Goal: Task Accomplishment & Management: Use online tool/utility

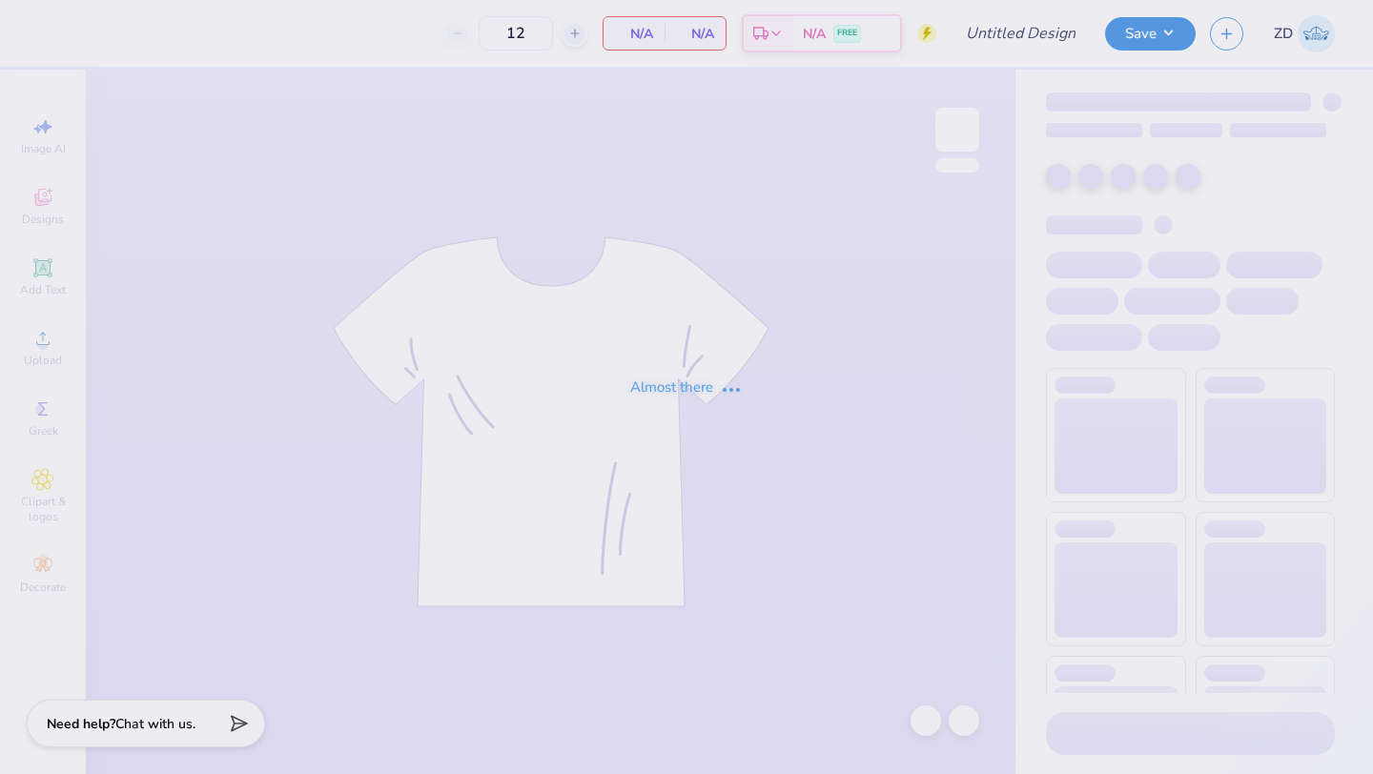
type input "Pi Kappa Fall Rush"
type input "150"
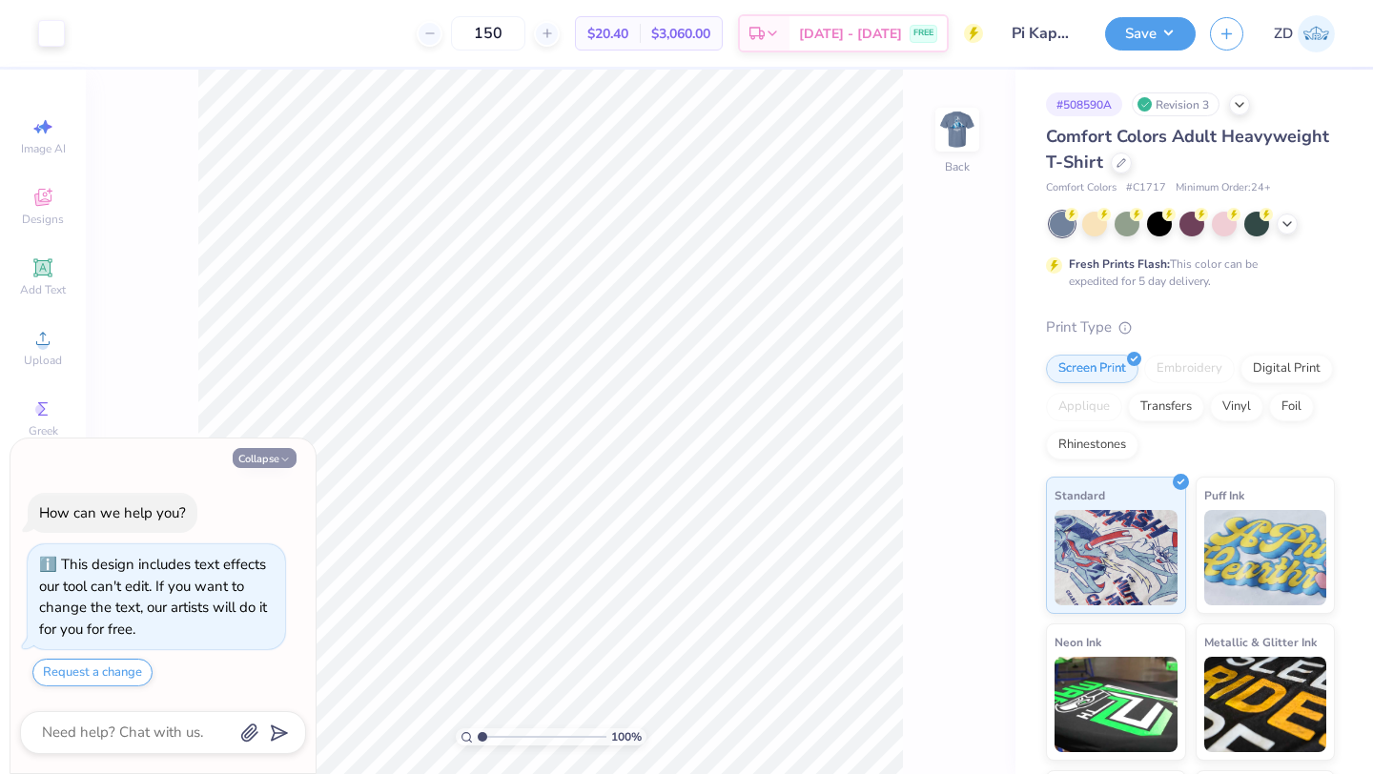
click at [283, 462] on icon "button" at bounding box center [284, 459] width 11 height 11
type textarea "x"
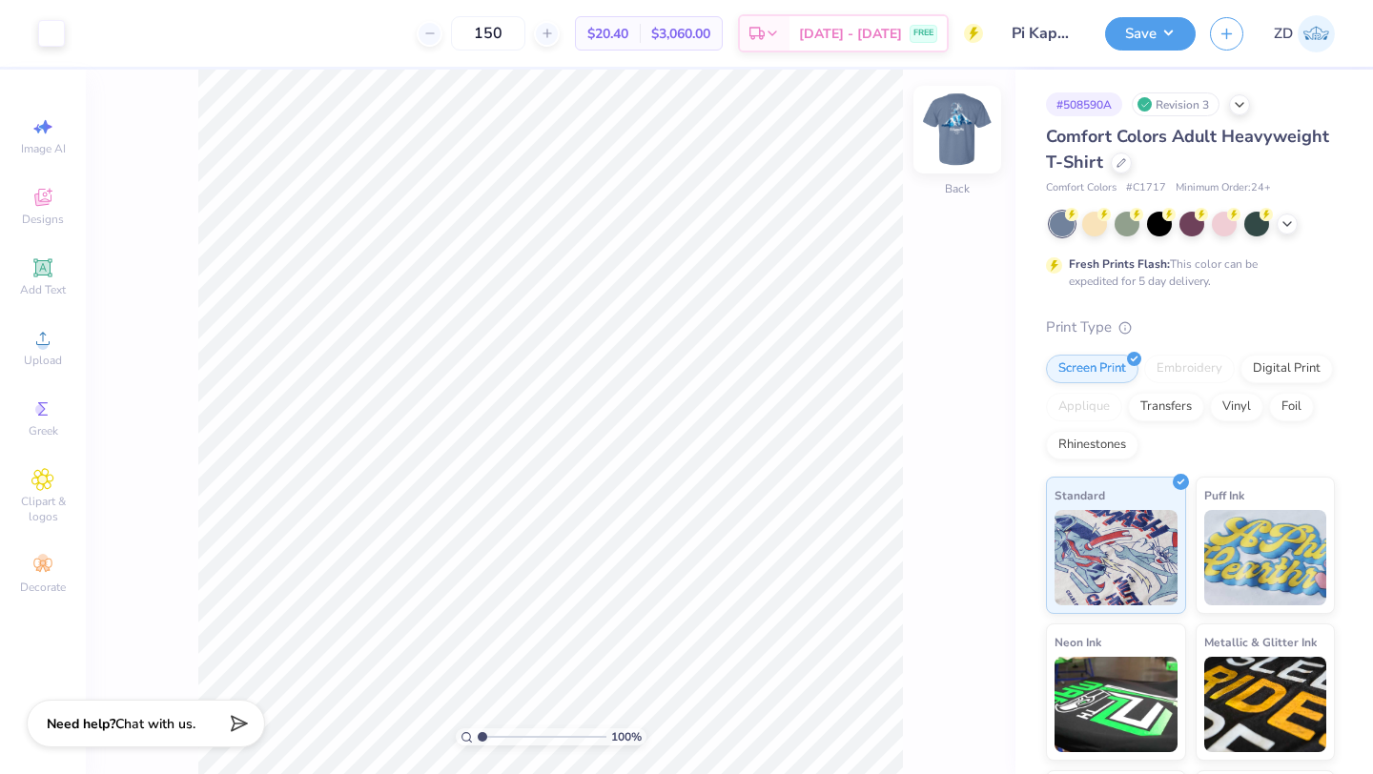
click at [967, 141] on img at bounding box center [957, 130] width 76 height 76
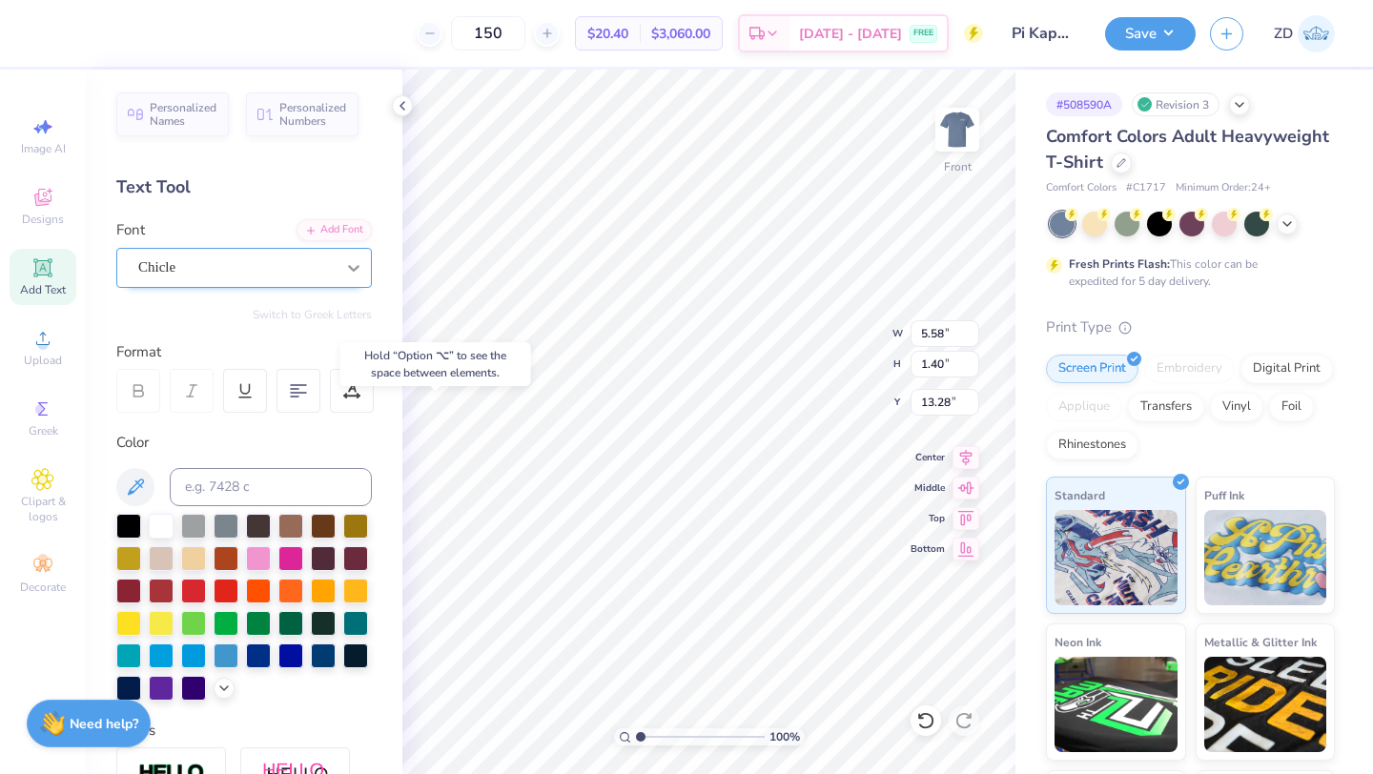
click at [344, 269] on icon at bounding box center [353, 267] width 19 height 19
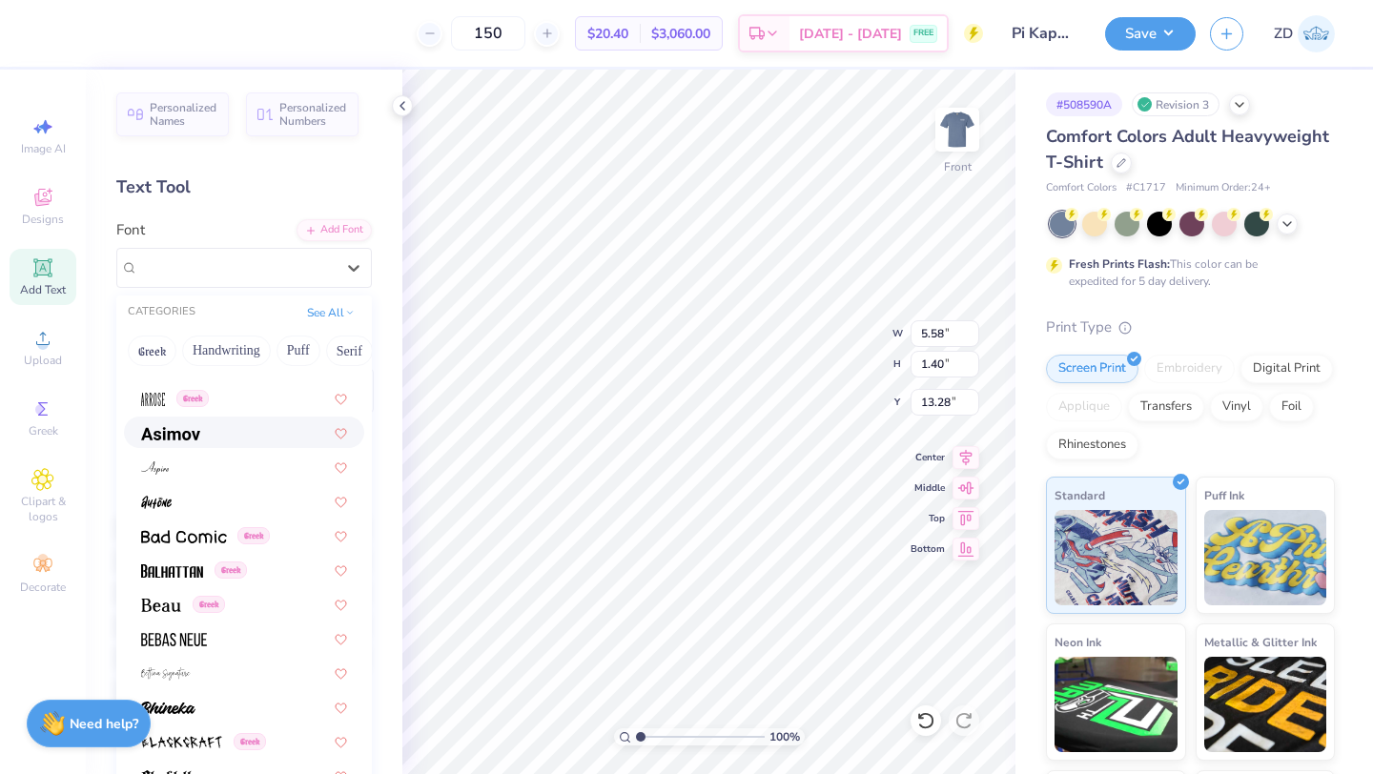
scroll to position [792, 0]
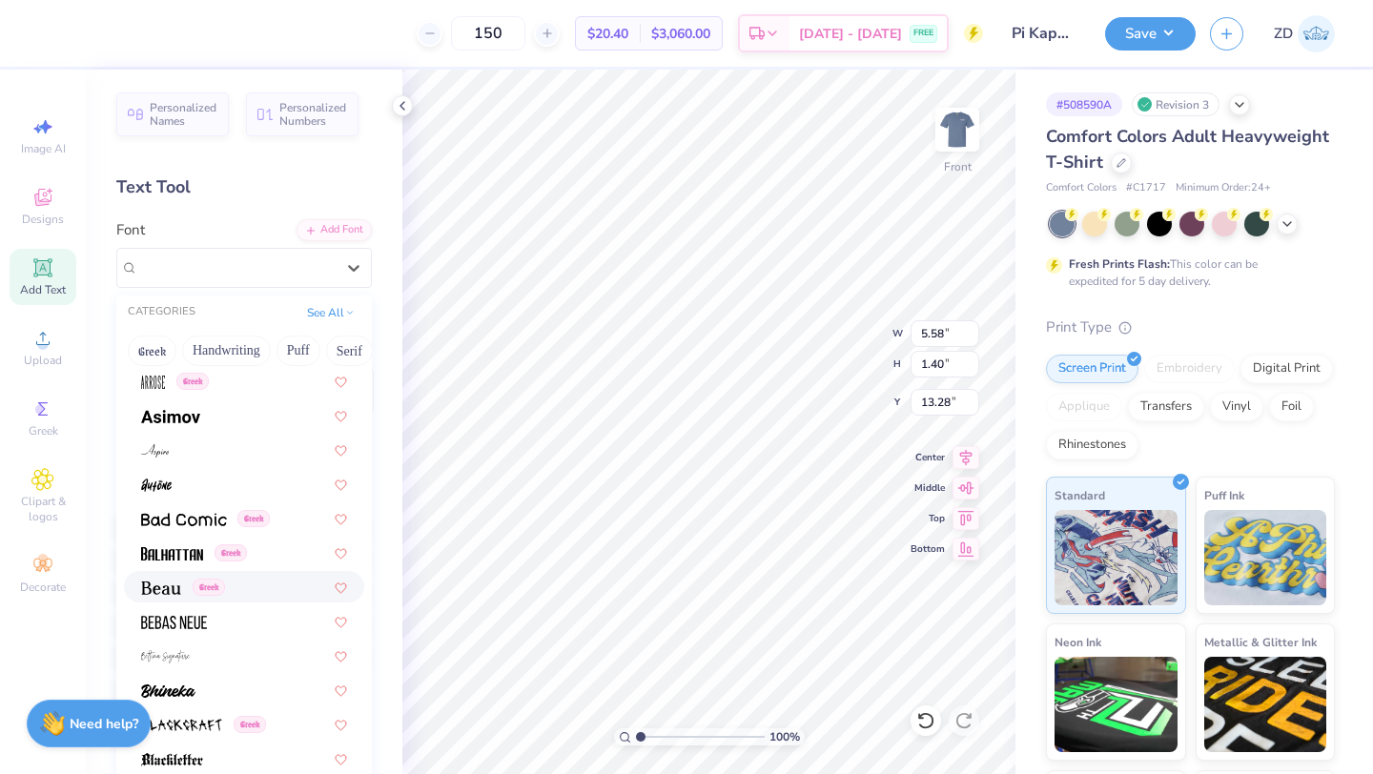
click at [229, 582] on div "Greek" at bounding box center [244, 587] width 206 height 20
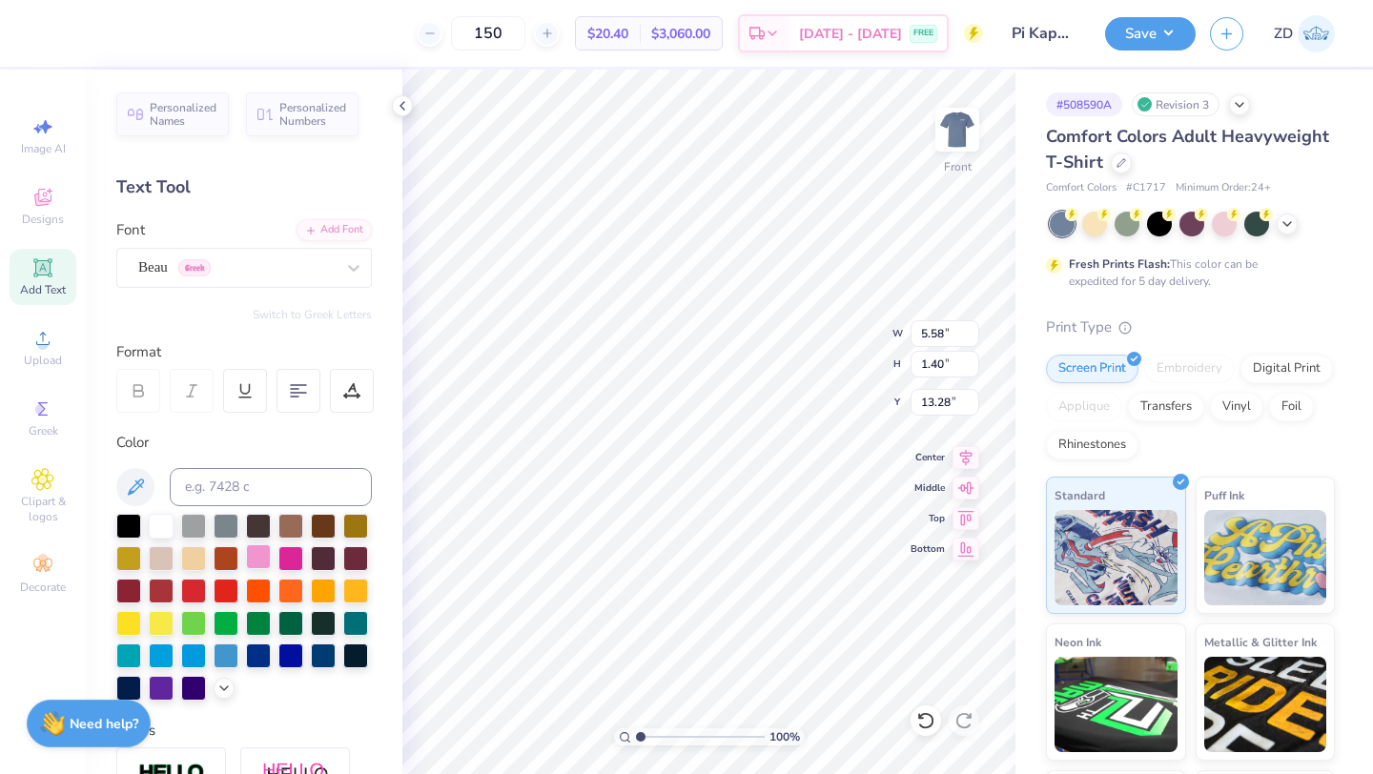
type input "7.32"
type input "1.24"
type input "13.35"
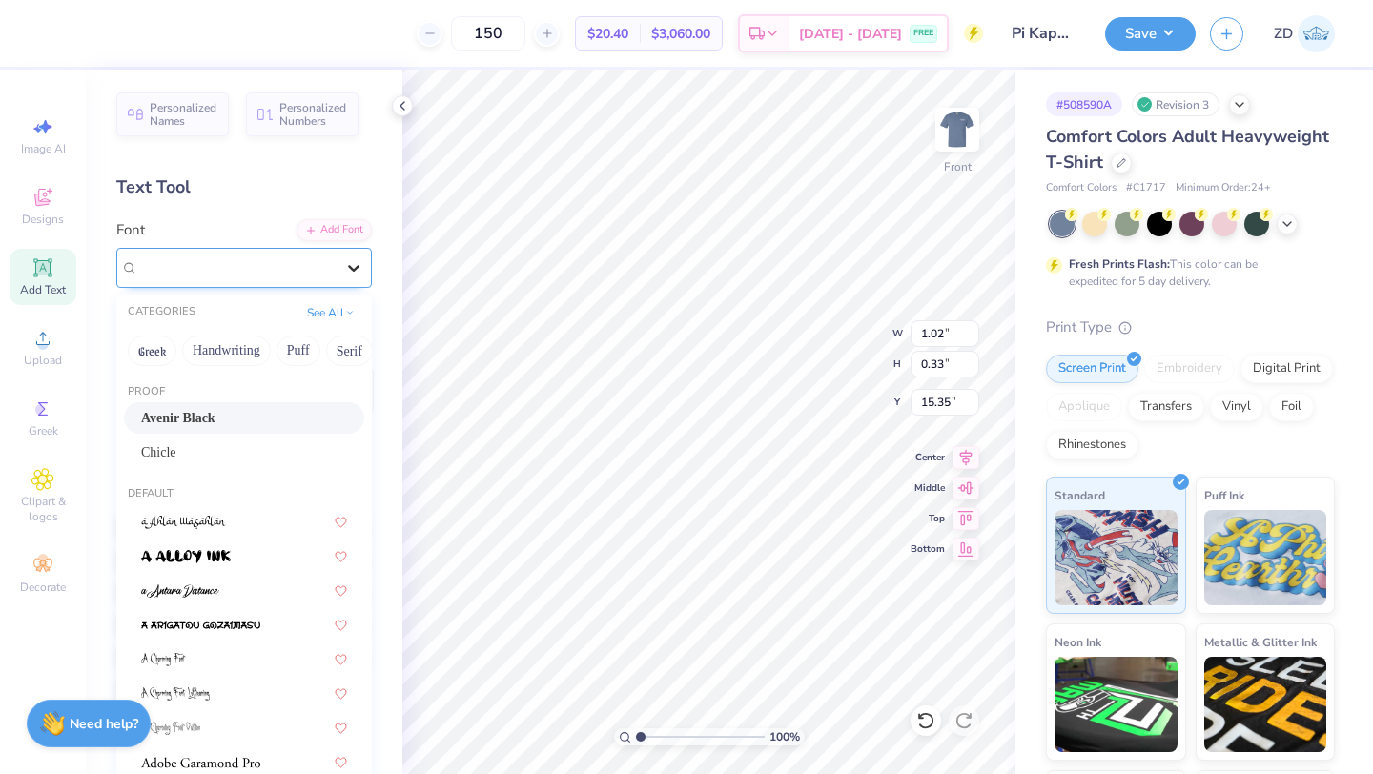
click at [350, 256] on div at bounding box center [353, 268] width 34 height 34
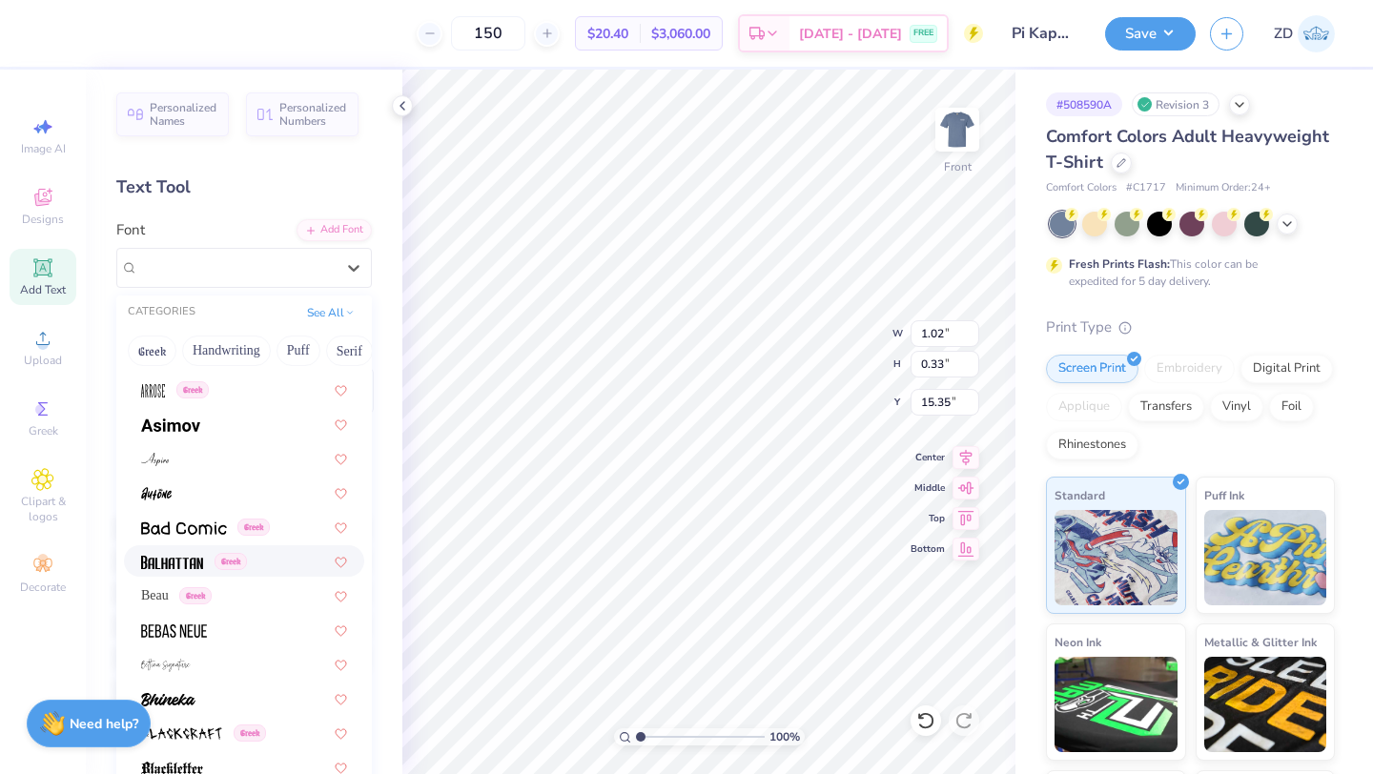
scroll to position [783, 0]
click at [176, 596] on div "Beau Greek" at bounding box center [176, 596] width 71 height 20
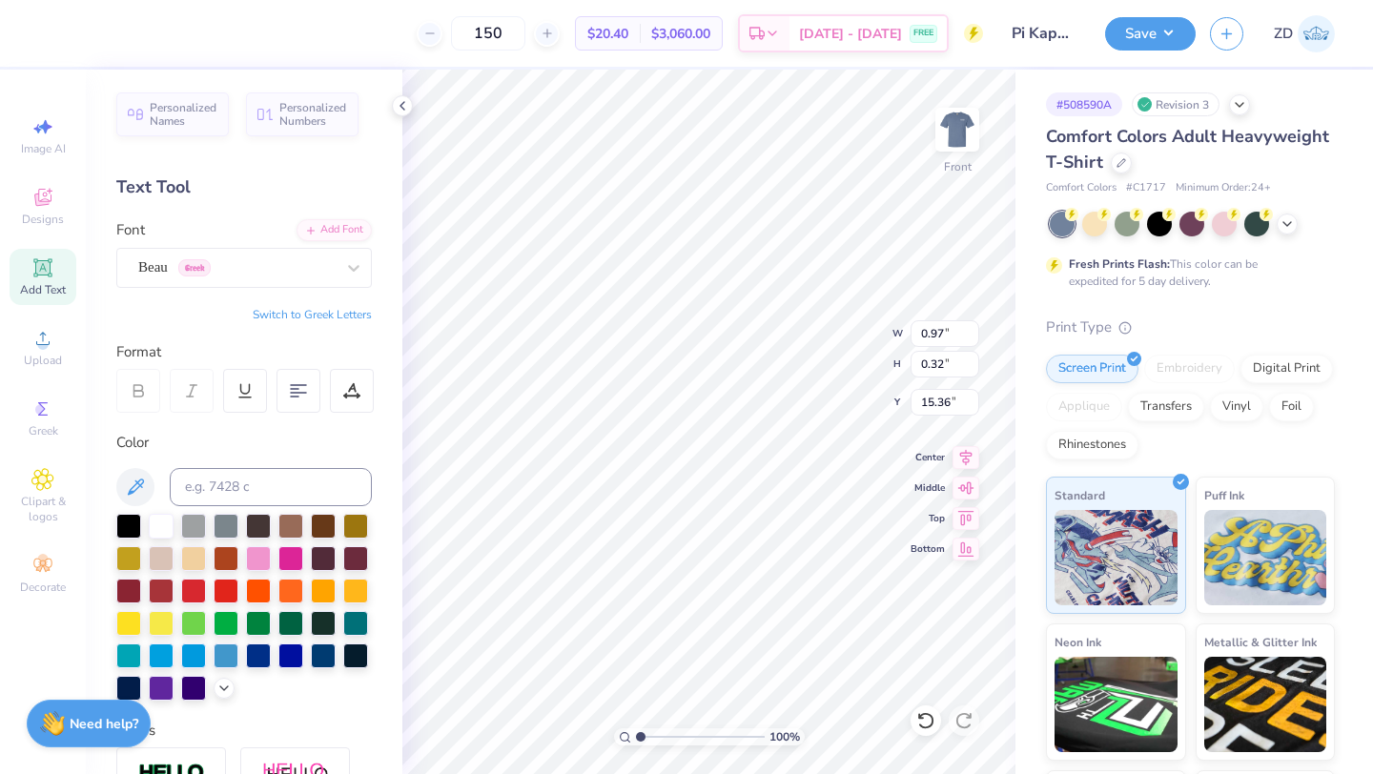
type input "0.97"
type input "0.32"
type input "15.36"
click at [304, 259] on div "Avenir Black" at bounding box center [236, 268] width 200 height 30
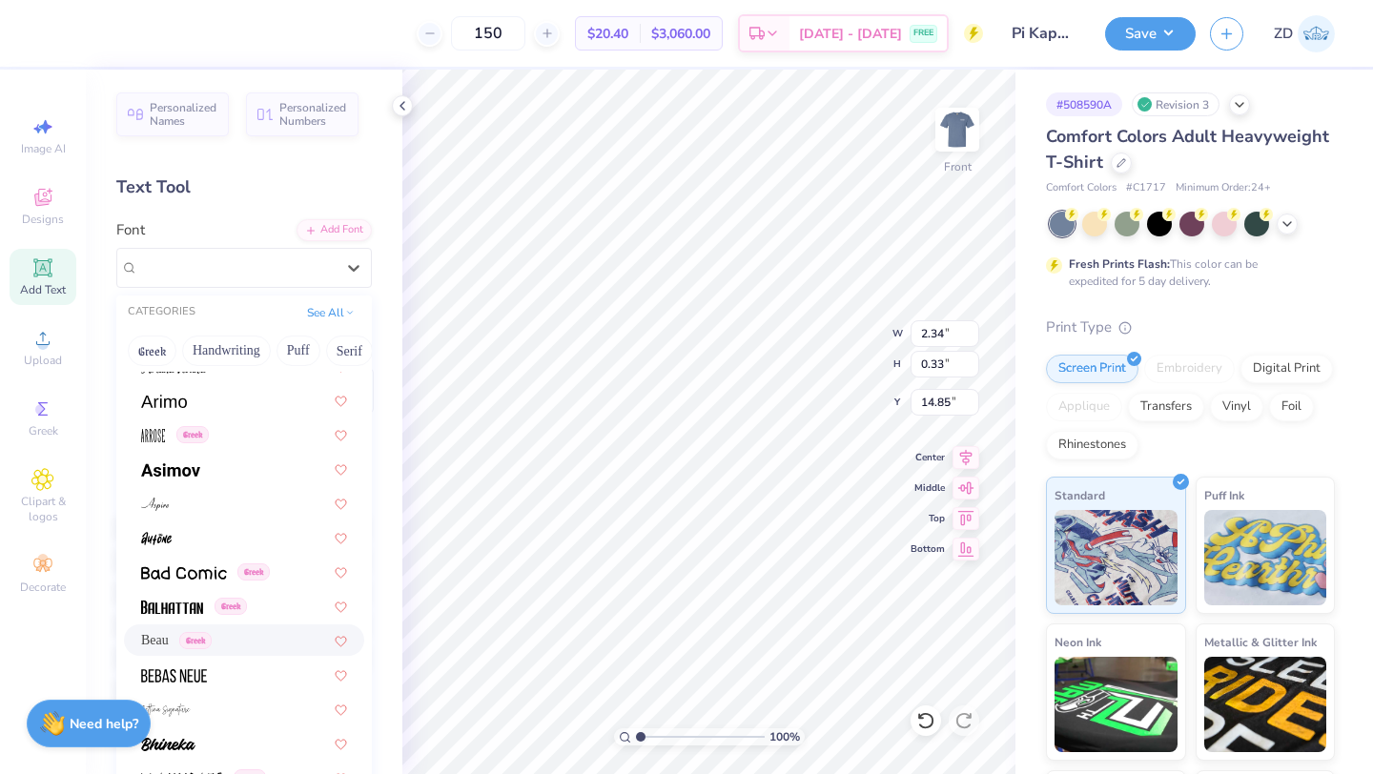
scroll to position [841, 0]
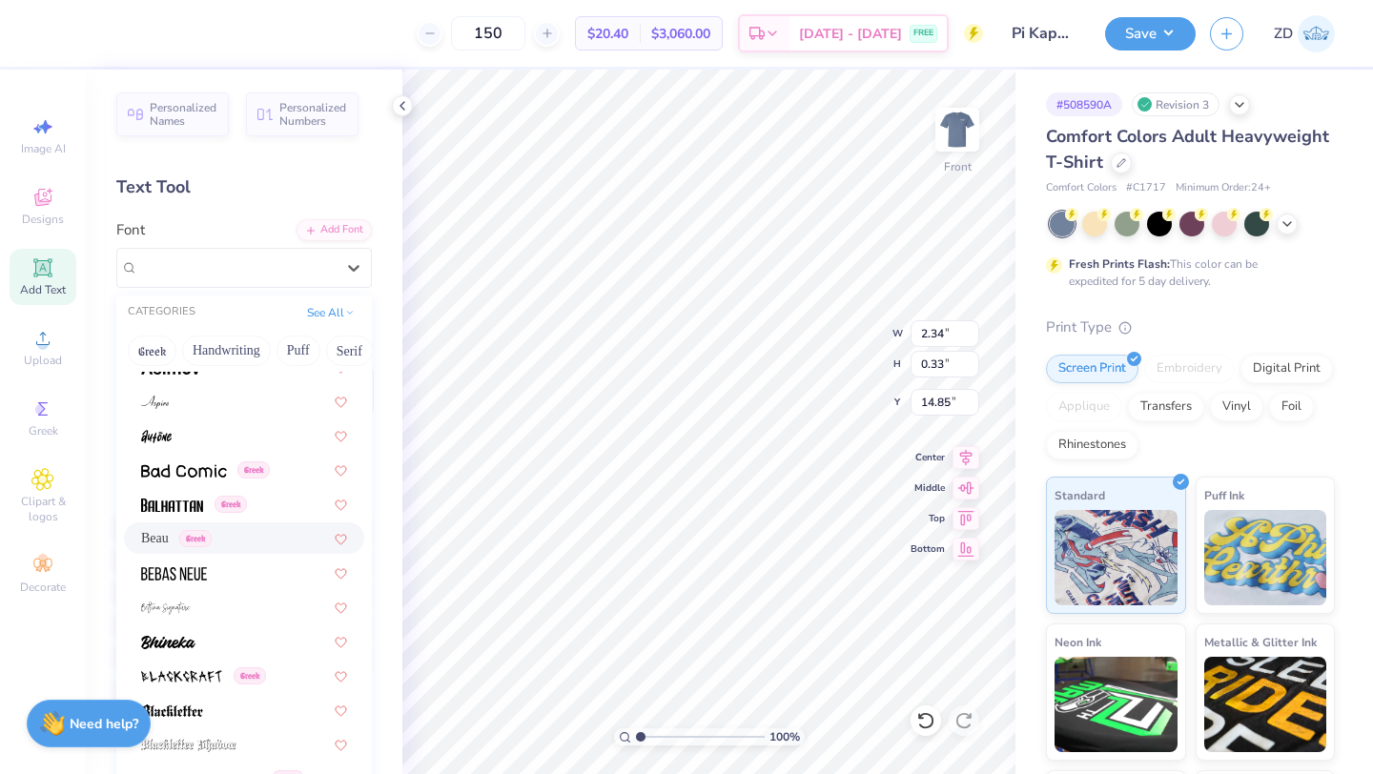
click at [230, 544] on div "Beau Greek" at bounding box center [244, 538] width 206 height 20
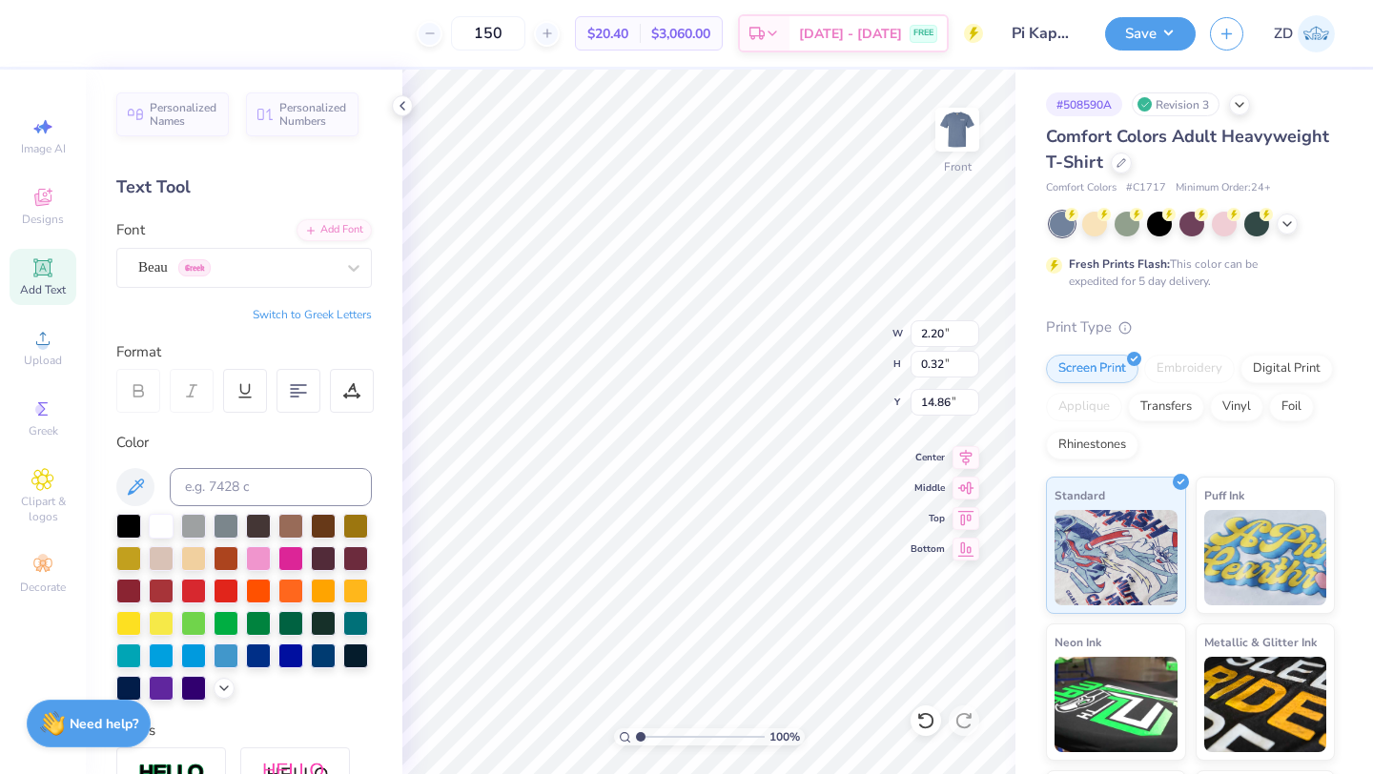
type input "2.20"
type input "0.32"
type input "14.86"
type input "7.86"
type input "2.50"
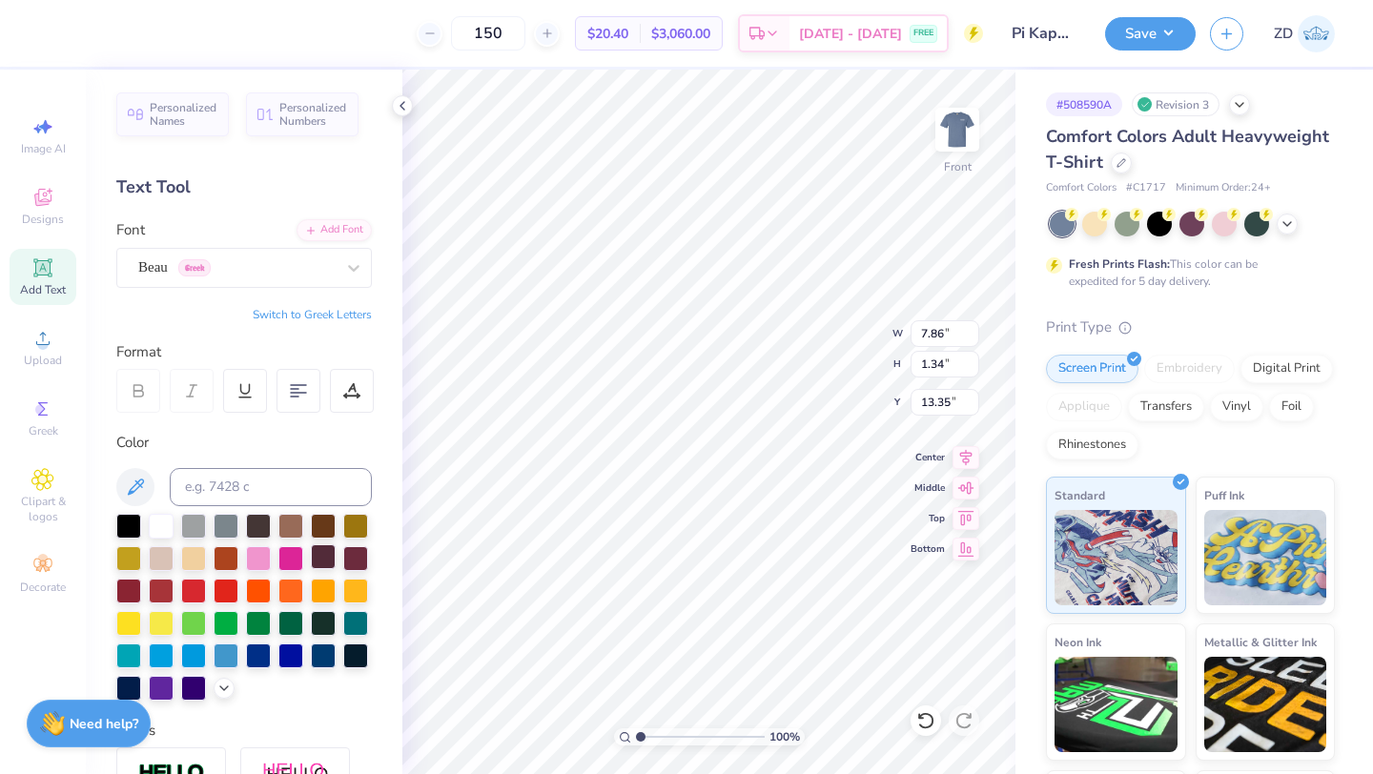
type input "13.08"
type input "14.80"
type input "1.44"
type input "0.48"
type input "14.93"
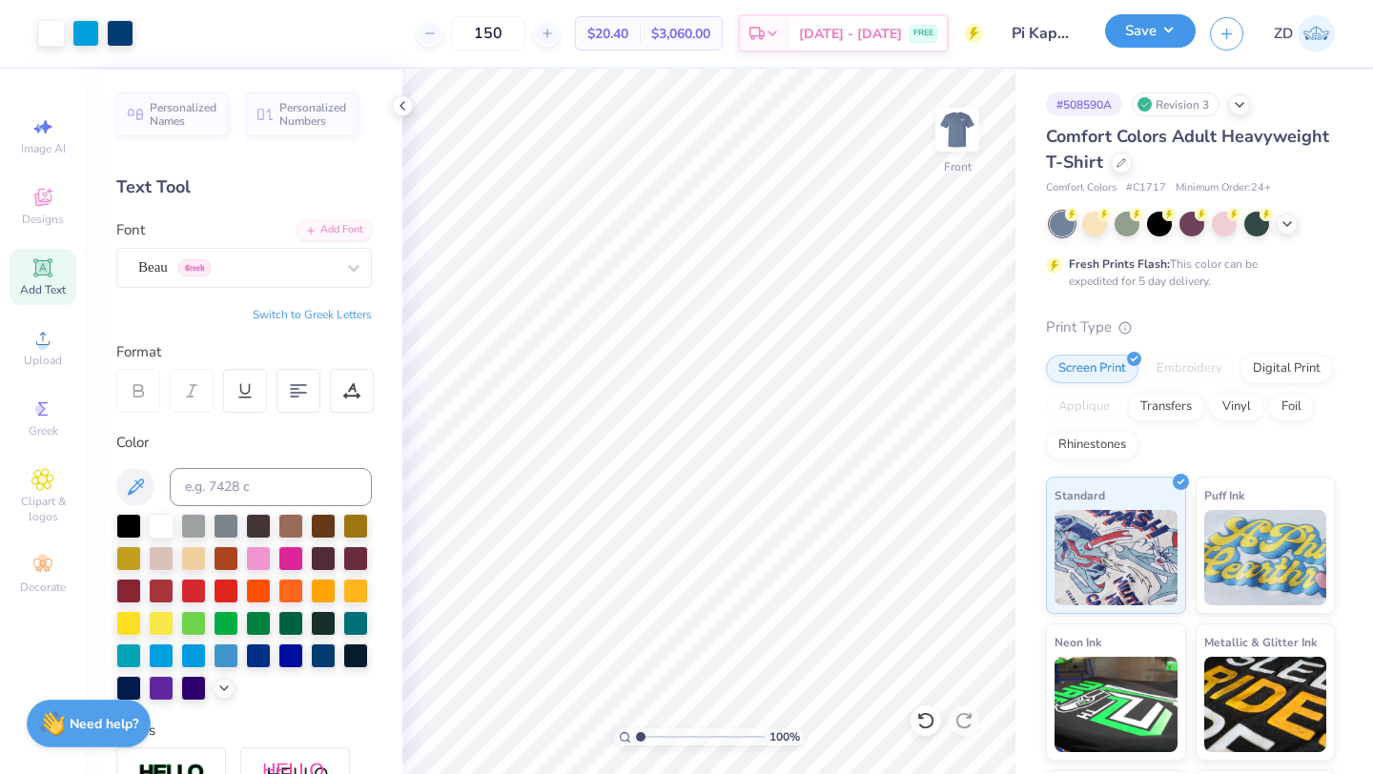
click at [1131, 35] on button "Save" at bounding box center [1150, 30] width 91 height 33
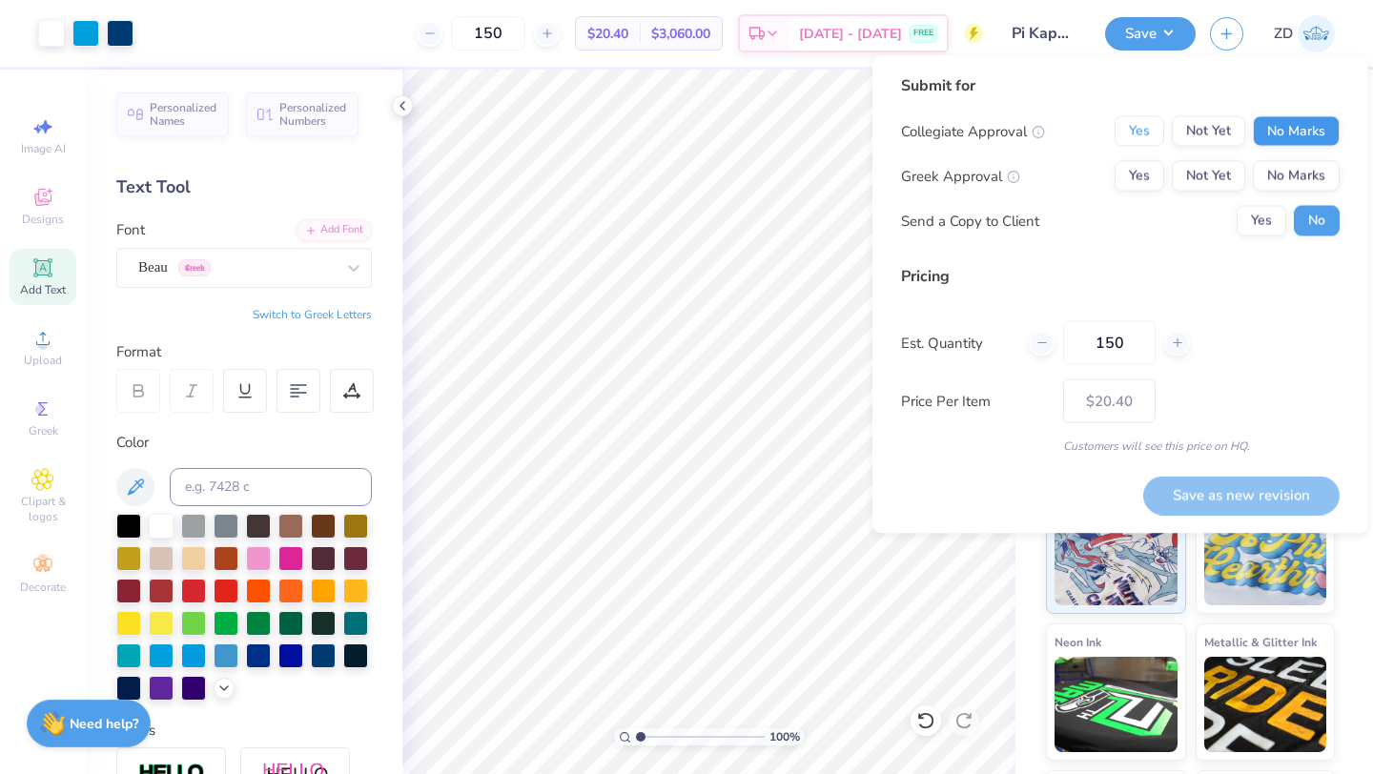
drag, startPoint x: 1141, startPoint y: 132, endPoint x: 1294, endPoint y: 134, distance: 152.5
click at [1294, 134] on div "Yes Not Yet No Marks" at bounding box center [1226, 131] width 225 height 31
click at [1294, 134] on button "No Marks" at bounding box center [1296, 131] width 87 height 31
click at [1147, 183] on button "Yes" at bounding box center [1139, 176] width 50 height 31
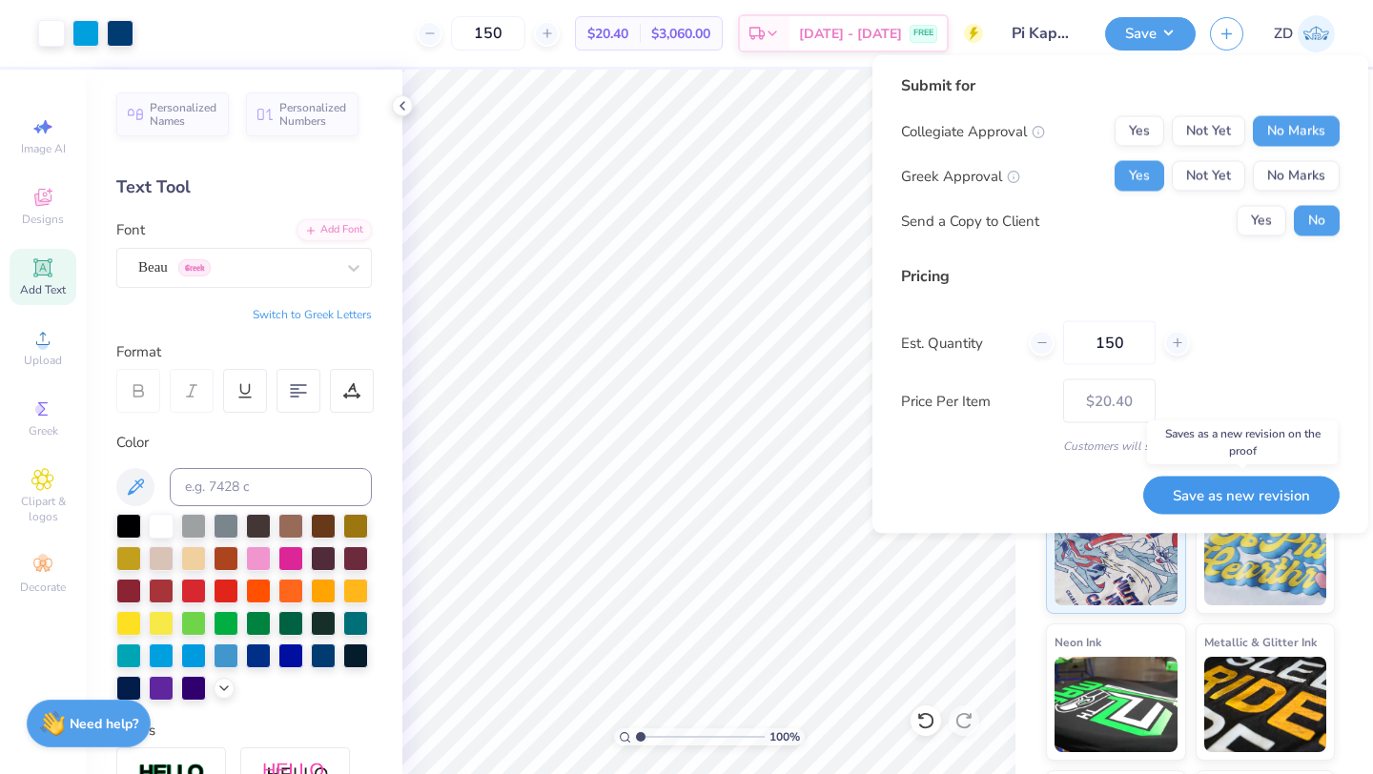
click at [1249, 498] on button "Save as new revision" at bounding box center [1241, 495] width 196 height 39
type input "$20.40"
